Goal: Information Seeking & Learning: Learn about a topic

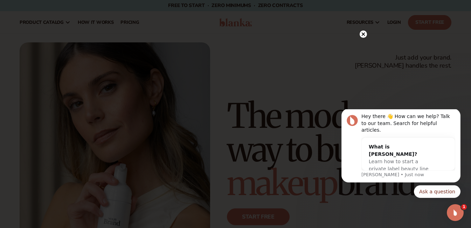
click at [362, 32] on circle at bounding box center [363, 33] width 7 height 7
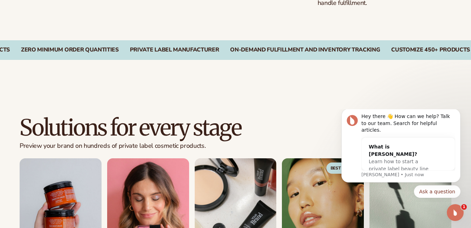
scroll to position [665, 0]
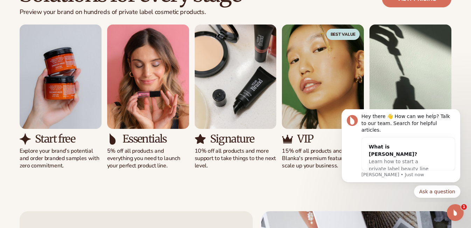
click at [241, 92] on img "3 / 5" at bounding box center [236, 77] width 82 height 104
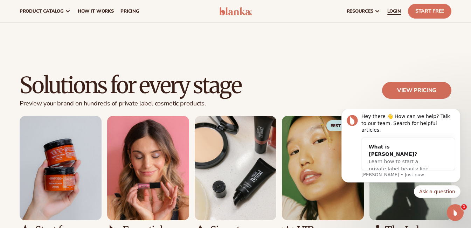
scroll to position [525, 0]
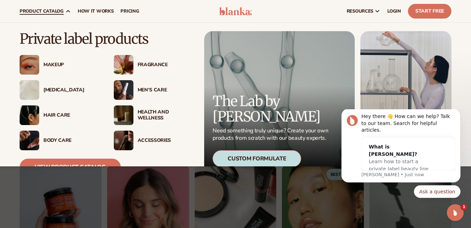
click at [58, 10] on span "product catalog" at bounding box center [42, 11] width 44 height 6
drag, startPoint x: 65, startPoint y: 54, endPoint x: 58, endPoint y: 79, distance: 25.7
click at [65, 56] on div "Makeup" at bounding box center [107, 99] width 174 height 104
click at [56, 69] on div "Makeup" at bounding box center [60, 65] width 80 height 20
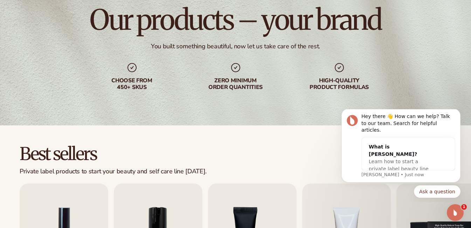
scroll to position [175, 0]
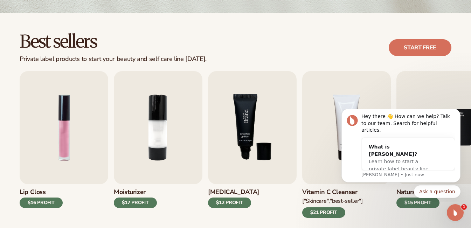
click at [222, 143] on img "3 / 9" at bounding box center [252, 127] width 89 height 113
click at [248, 124] on img "3 / 9" at bounding box center [252, 127] width 89 height 113
click at [247, 122] on img "3 / 9" at bounding box center [252, 127] width 89 height 113
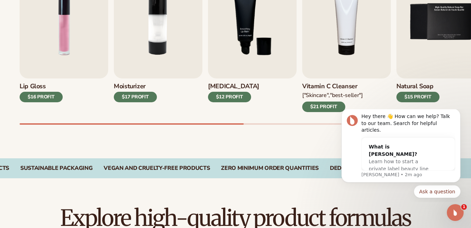
scroll to position [315, 0]
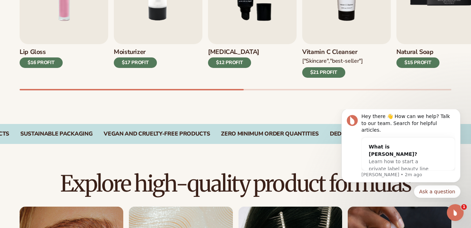
click at [323, 71] on div "$21 PROFIT" at bounding box center [323, 72] width 43 height 11
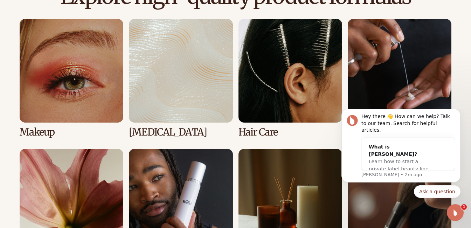
scroll to position [595, 0]
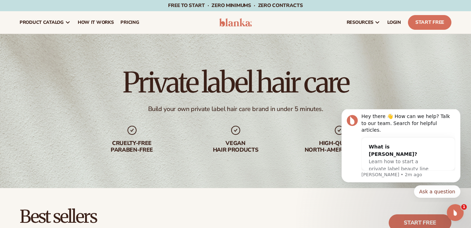
scroll to position [140, 0]
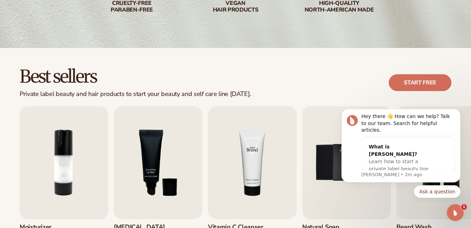
click at [231, 145] on img "4 / 9" at bounding box center [252, 162] width 89 height 113
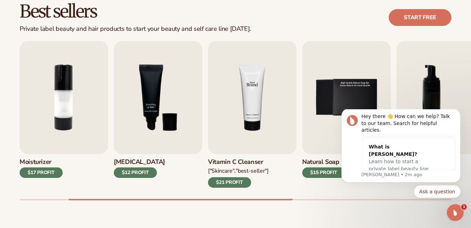
scroll to position [245, 0]
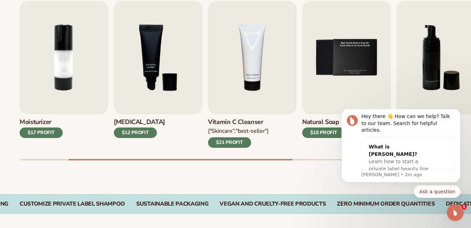
click at [230, 139] on div "$21 PROFIT" at bounding box center [229, 142] width 43 height 11
click at [231, 142] on div "$21 PROFIT" at bounding box center [229, 142] width 43 height 11
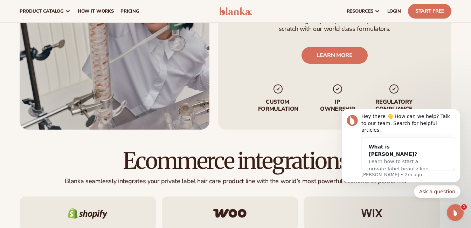
scroll to position [898, 0]
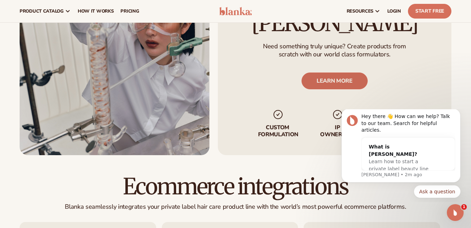
click at [326, 81] on link "LEARN MORE" at bounding box center [335, 80] width 66 height 17
